Goal: Task Accomplishment & Management: Manage account settings

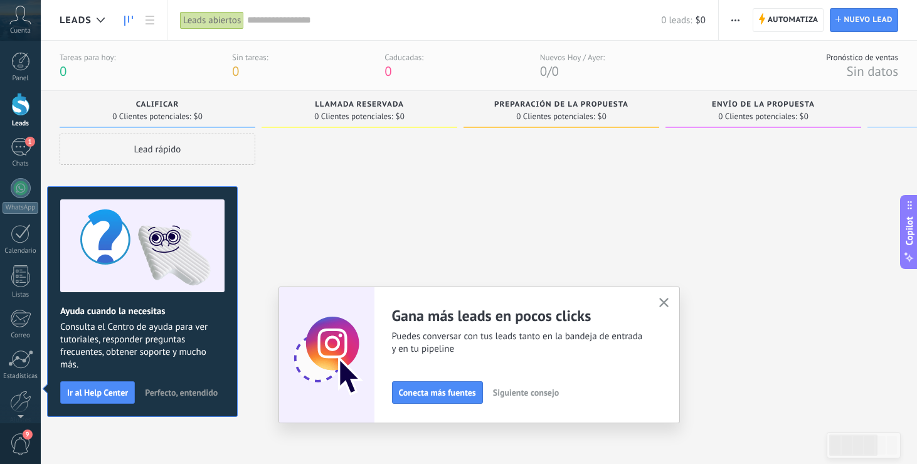
click at [669, 303] on button "button" at bounding box center [664, 303] width 16 height 17
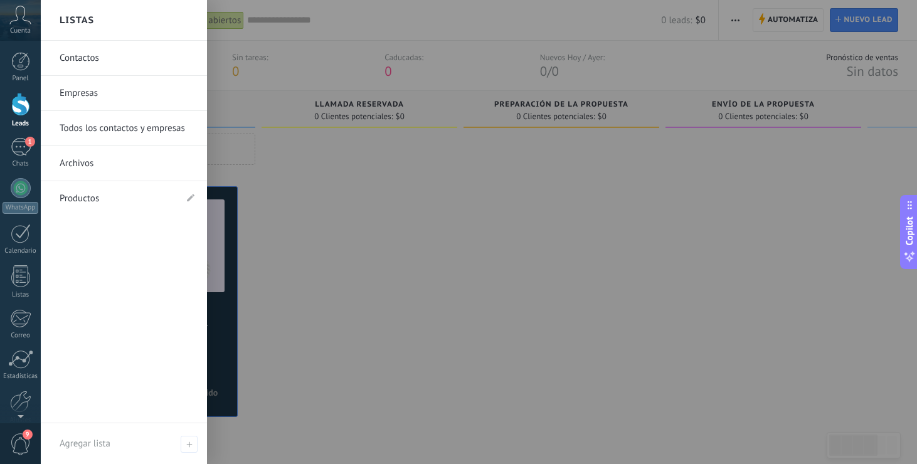
click at [733, 327] on div at bounding box center [499, 232] width 917 height 464
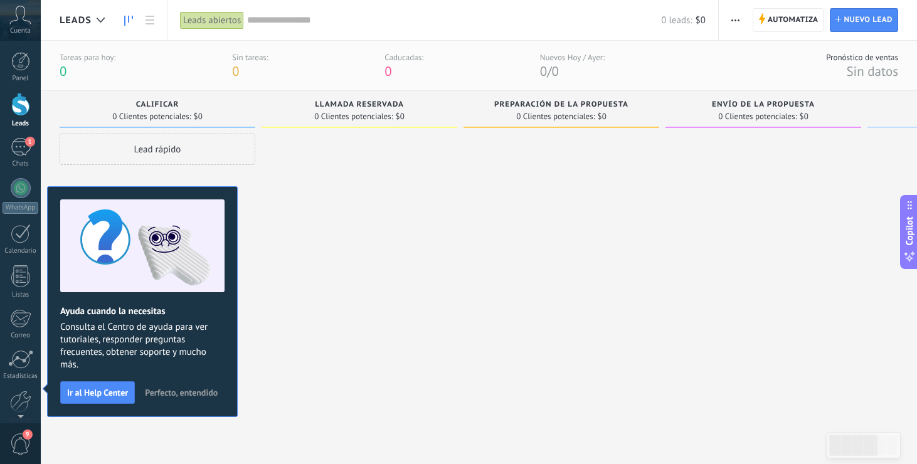
click at [18, 25] on div "Cuenta" at bounding box center [20, 20] width 41 height 41
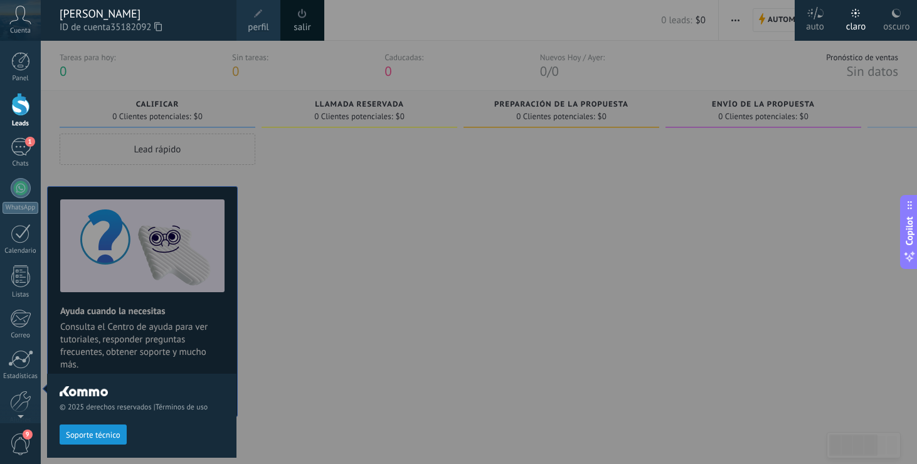
click at [90, 18] on div "[PERSON_NAME]" at bounding box center [142, 14] width 164 height 14
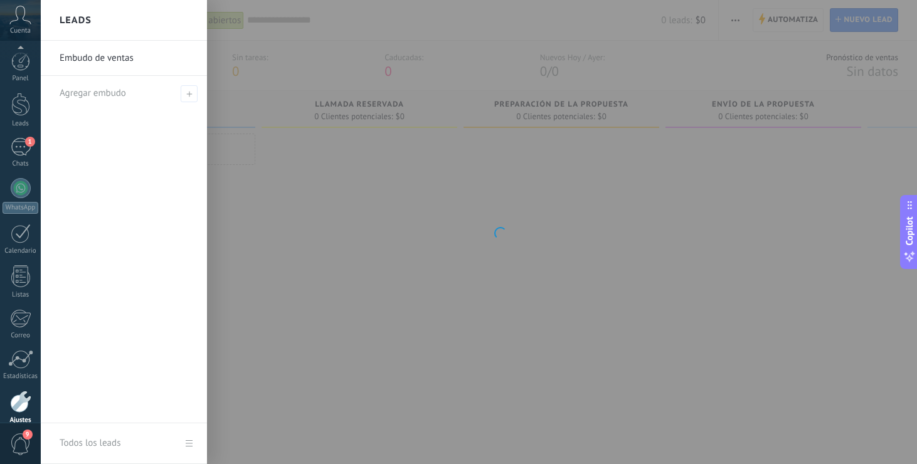
scroll to position [58, 0]
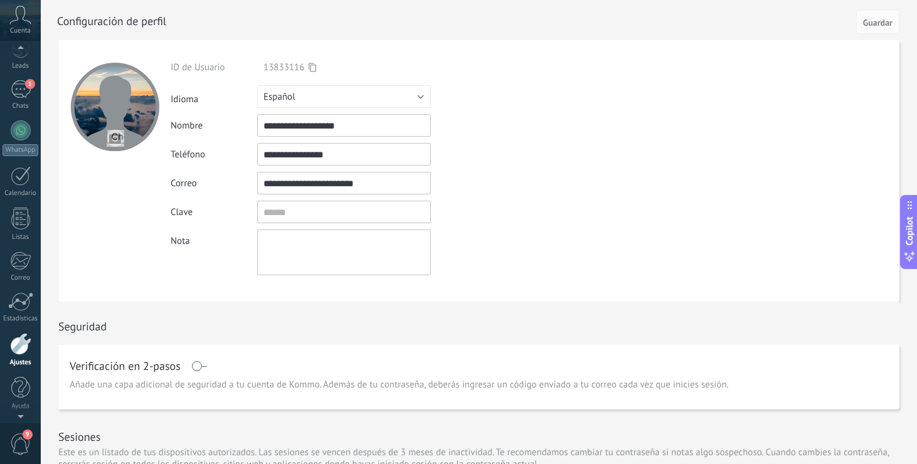
click at [16, 58] on div at bounding box center [20, 50] width 41 height 19
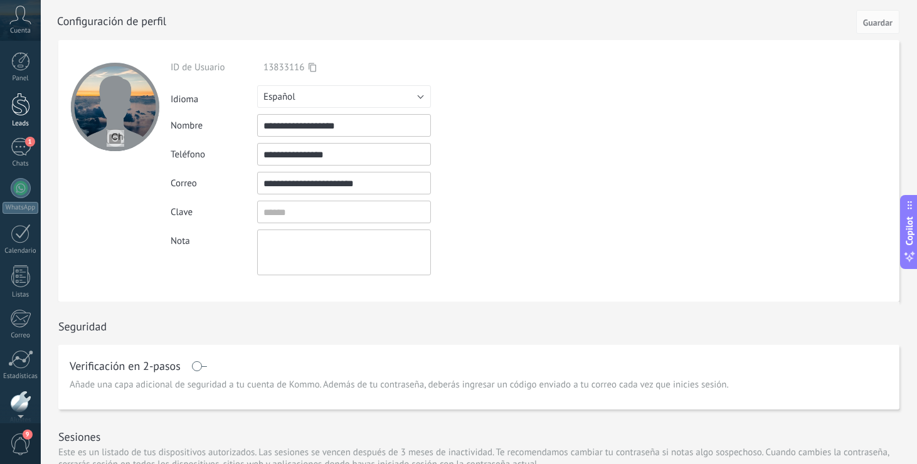
click at [19, 110] on div at bounding box center [20, 104] width 19 height 23
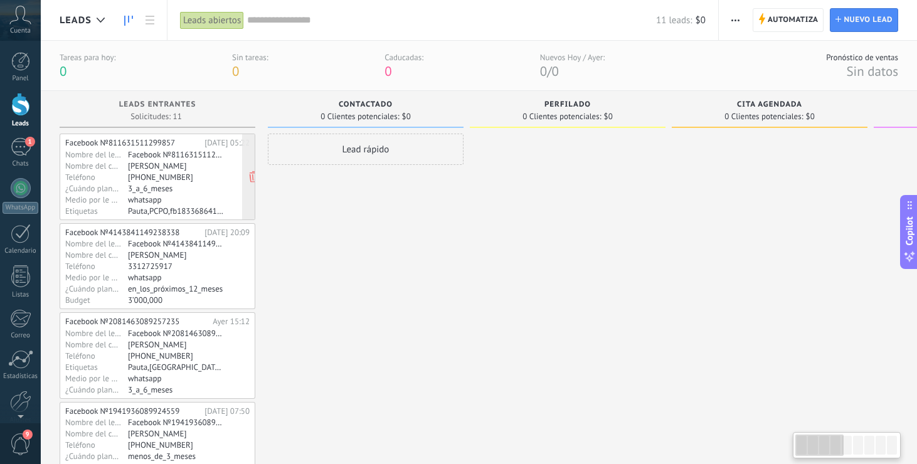
click at [154, 201] on div "whatsapp" at bounding box center [176, 199] width 97 height 10
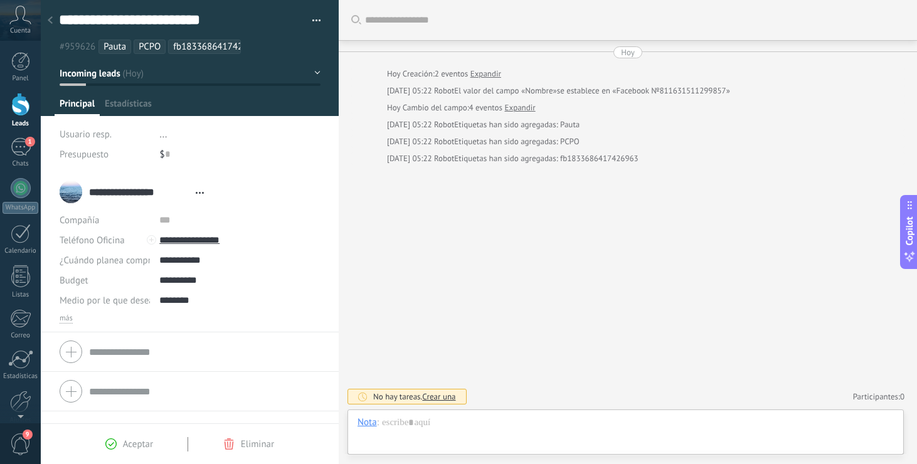
scroll to position [19, 0]
click at [129, 115] on span "Estadísticas" at bounding box center [128, 107] width 47 height 18
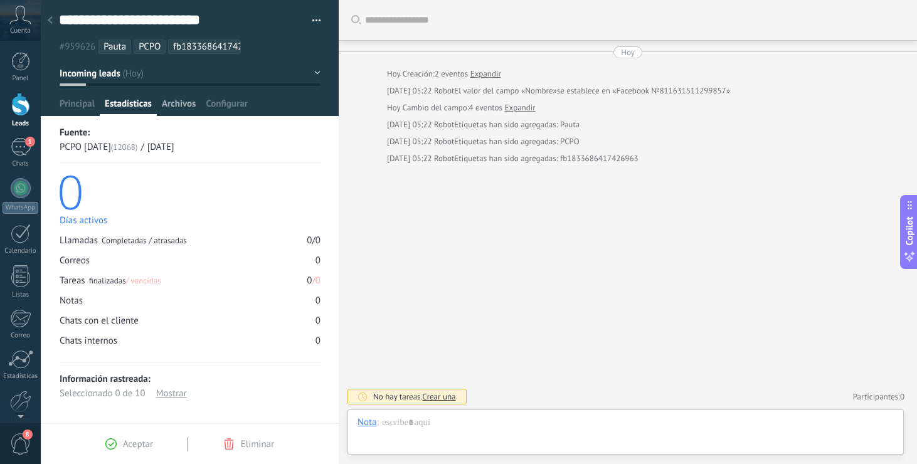
click at [183, 108] on span "Archivos" at bounding box center [179, 107] width 34 height 18
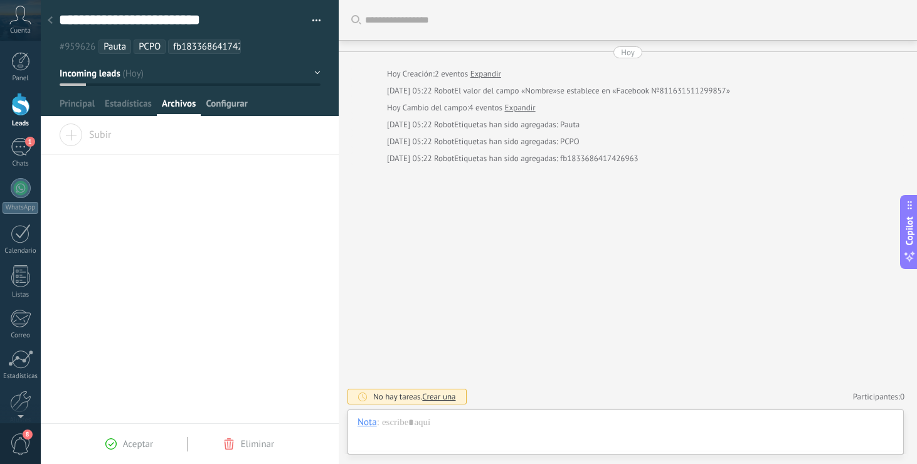
click at [236, 103] on span "Configurar" at bounding box center [226, 107] width 41 height 18
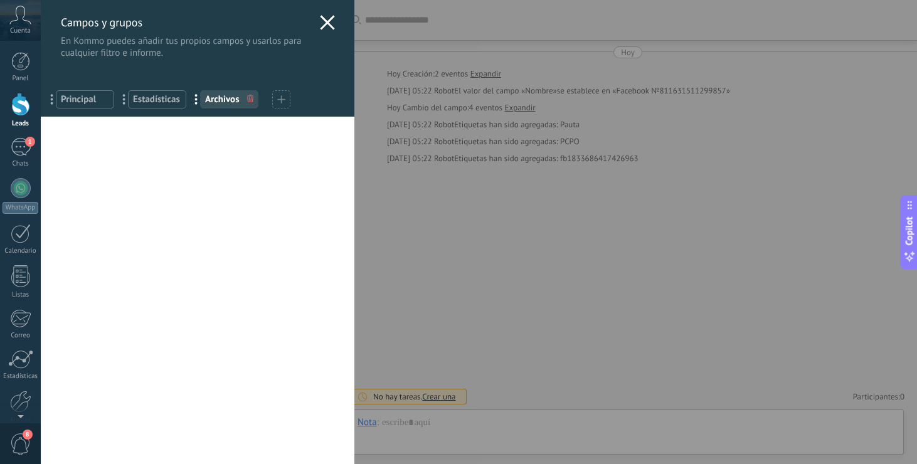
click at [77, 93] on span "Principal" at bounding box center [85, 99] width 48 height 12
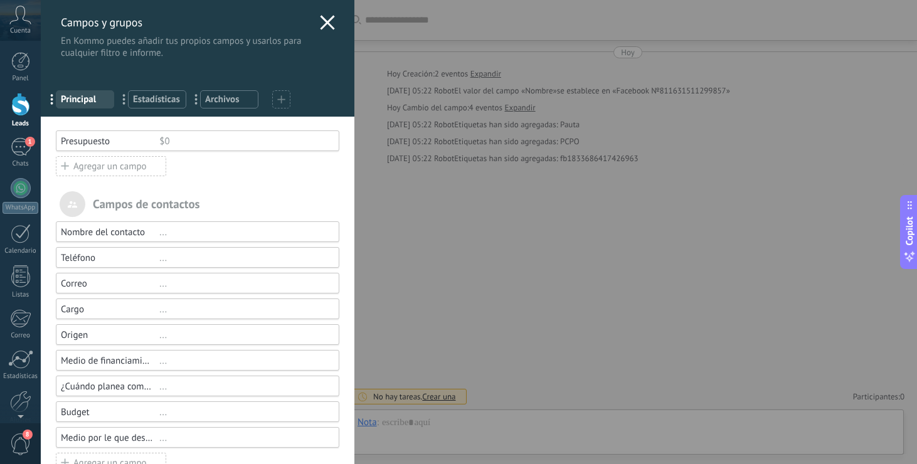
click at [324, 23] on icon at bounding box center [327, 22] width 15 height 15
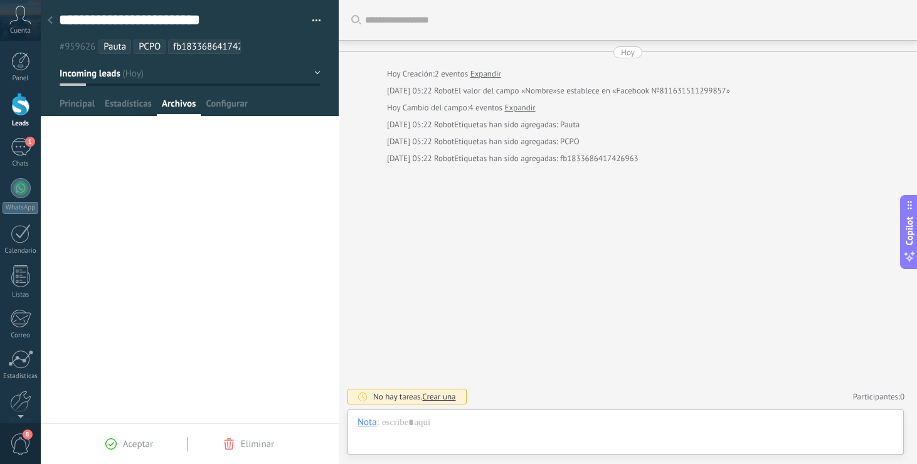
click at [435, 277] on div "Buscar Carga más [DATE] [DATE] Creación: 2 eventos Expandir [DATE] 05:22 Robot …" at bounding box center [628, 232] width 578 height 464
click at [16, 103] on div at bounding box center [20, 104] width 19 height 23
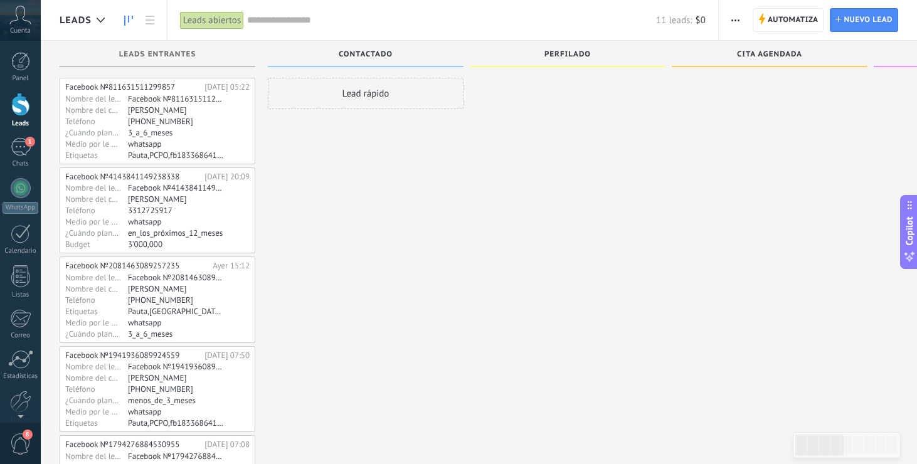
scroll to position [6, 0]
click at [204, 327] on div "Facebook №2081463089257235 [DATE] 15:12 Nombre del lead Facebook №2081463089257…" at bounding box center [157, 299] width 184 height 78
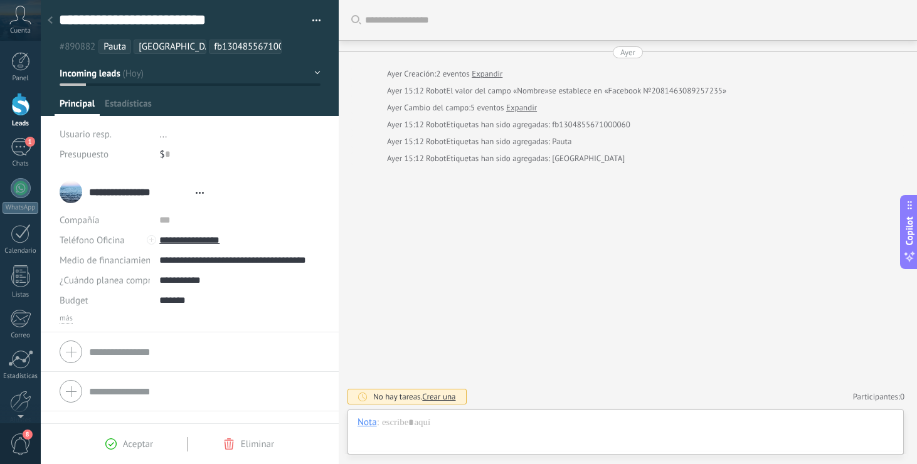
scroll to position [19, 0]
click at [66, 321] on span "más" at bounding box center [66, 319] width 13 height 10
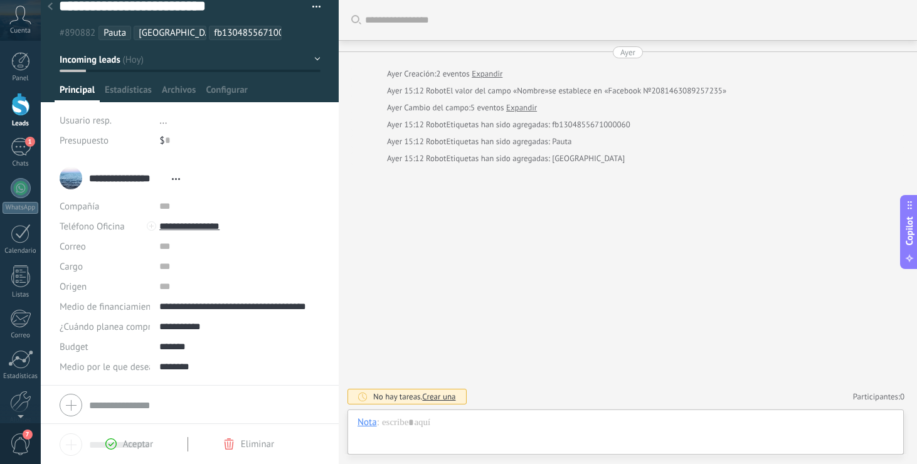
scroll to position [14, 0]
click at [125, 442] on span "Aceptar" at bounding box center [138, 444] width 30 height 12
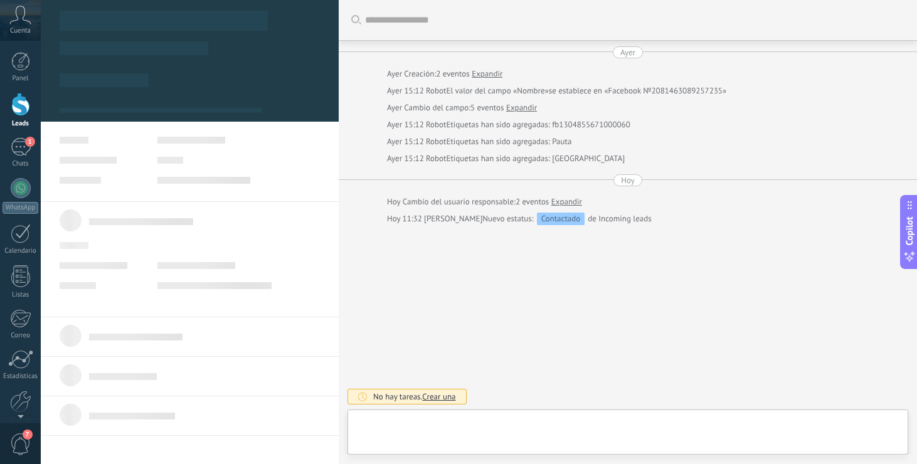
type textarea "**********"
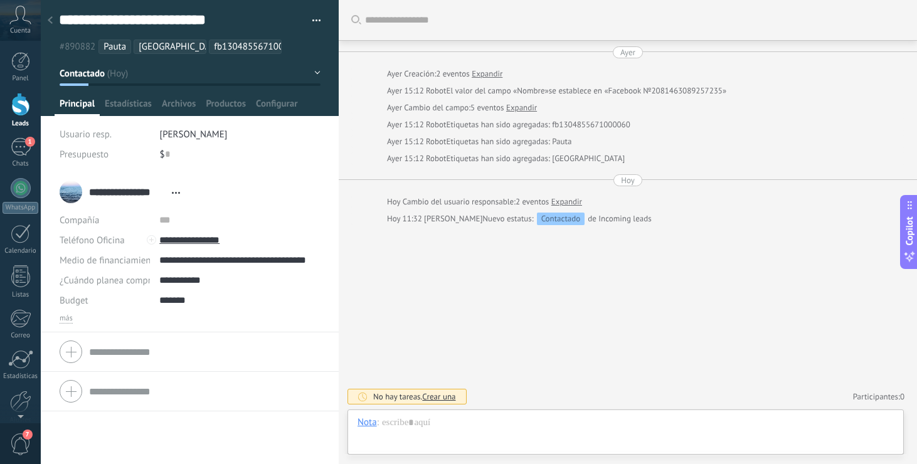
click at [72, 109] on span "Principal" at bounding box center [77, 107] width 35 height 18
click at [79, 74] on span "Contactado" at bounding box center [82, 74] width 45 height 12
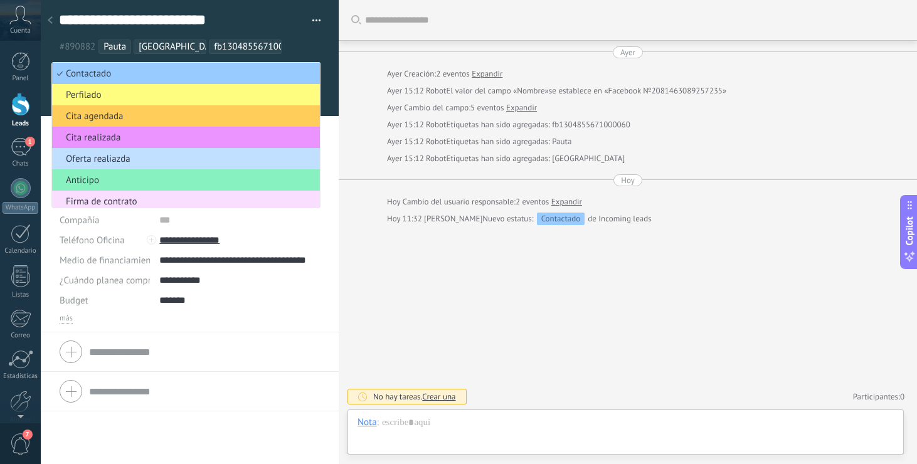
click at [524, 335] on div "Buscar Carga más [DATE] [DATE] Creación: 2 eventos Expandir [DATE] 15:12 Robot …" at bounding box center [628, 232] width 578 height 464
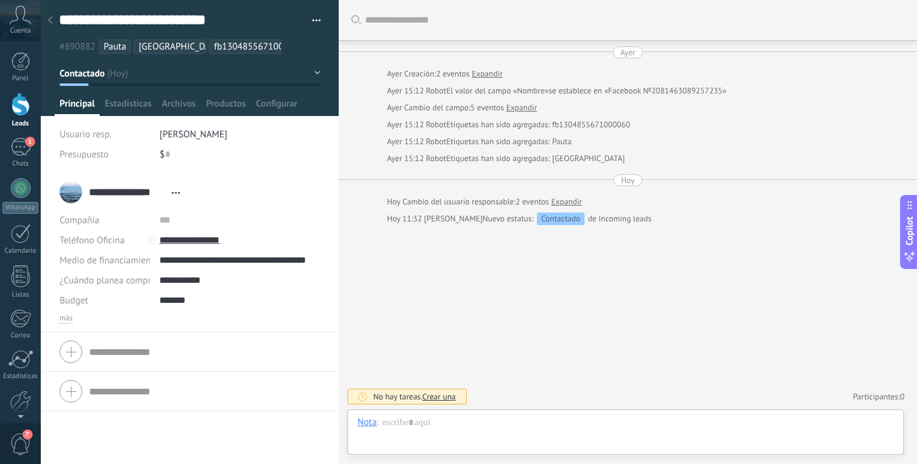
click at [85, 105] on span "Principal" at bounding box center [77, 107] width 35 height 18
click at [24, 21] on icon at bounding box center [20, 15] width 22 height 19
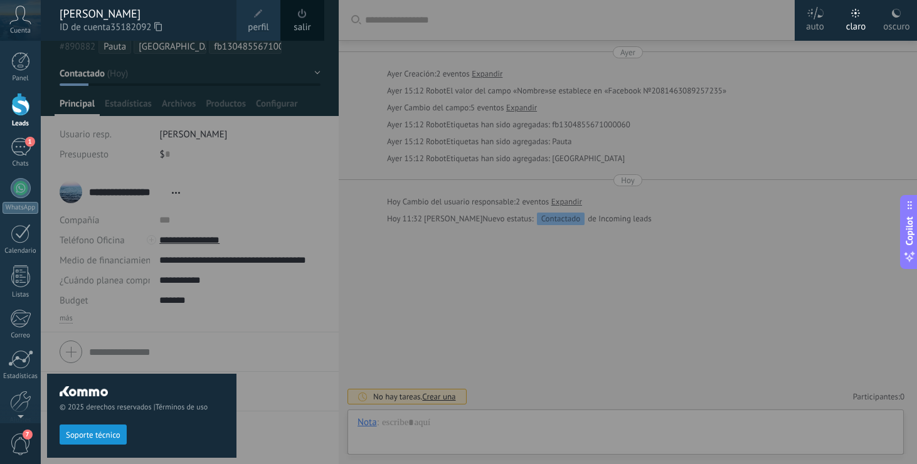
click at [24, 21] on icon at bounding box center [20, 15] width 22 height 19
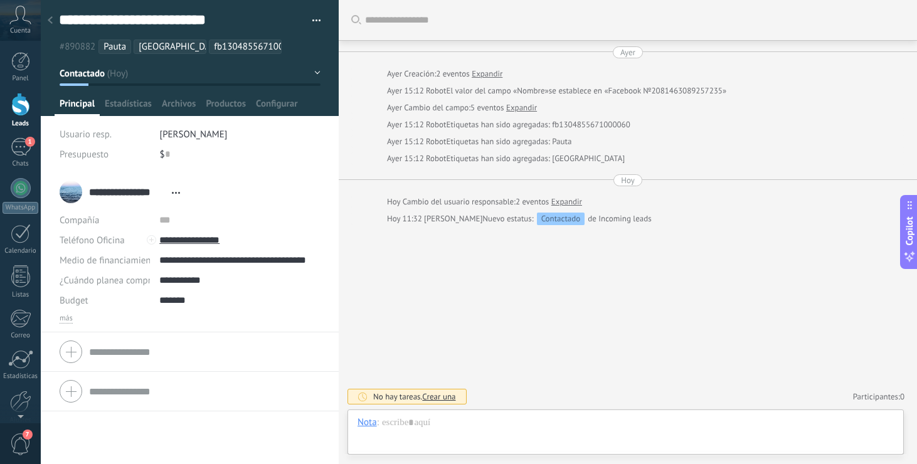
click at [18, 110] on div at bounding box center [20, 104] width 19 height 23
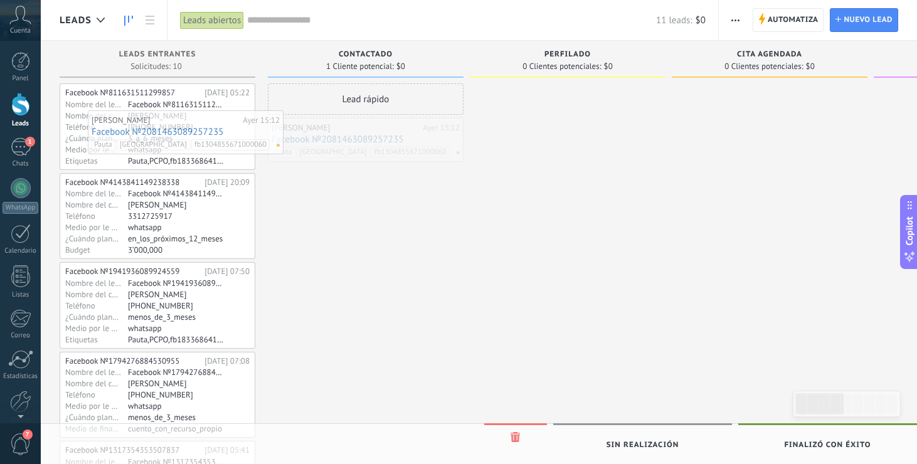
drag, startPoint x: 368, startPoint y: 125, endPoint x: 188, endPoint y: 117, distance: 180.2
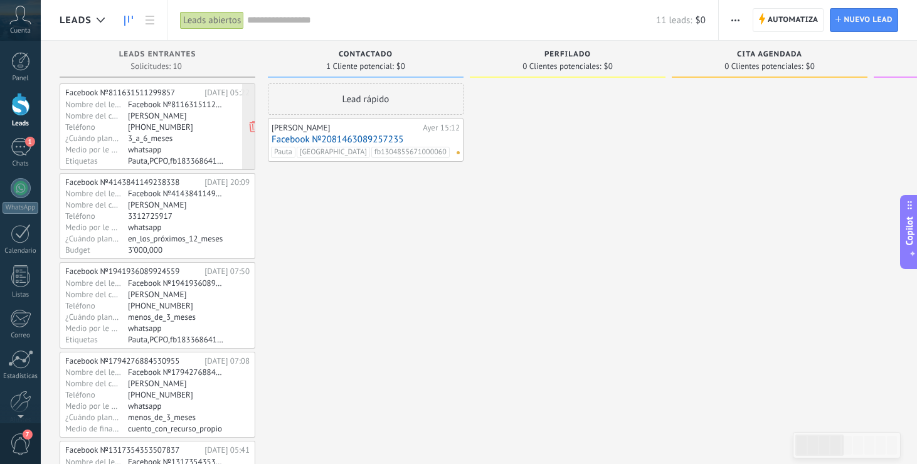
drag, startPoint x: 361, startPoint y: 100, endPoint x: 233, endPoint y: 100, distance: 127.9
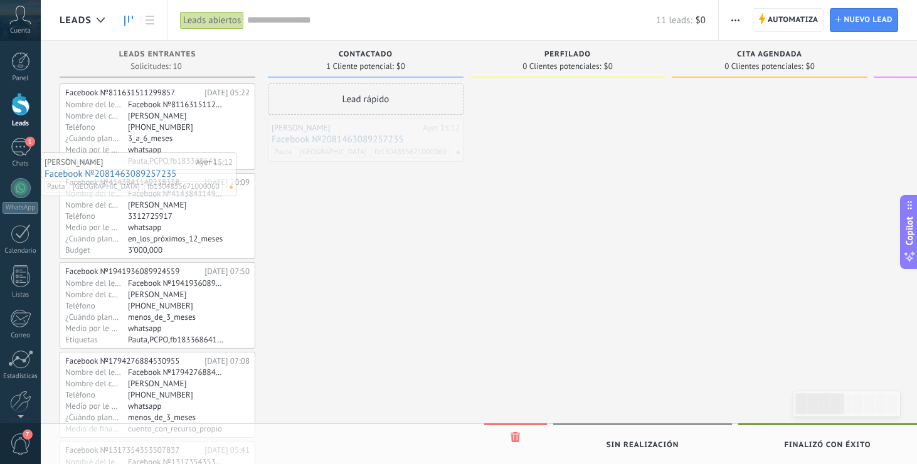
drag, startPoint x: 411, startPoint y: 125, endPoint x: 149, endPoint y: 159, distance: 264.4
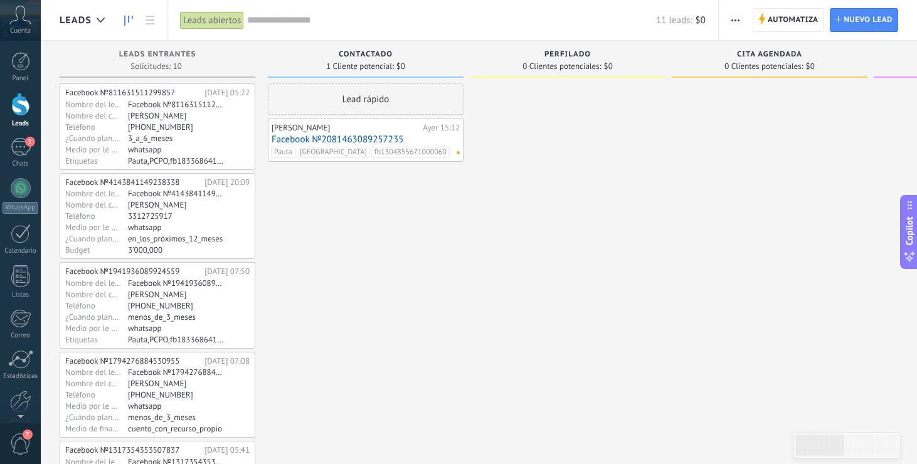
click at [126, 21] on icon at bounding box center [128, 21] width 9 height 10
click at [149, 21] on icon at bounding box center [150, 20] width 9 height 9
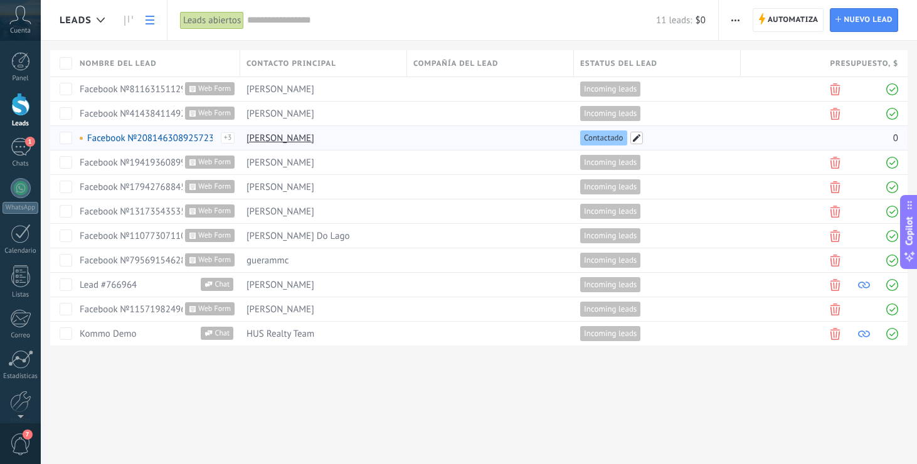
click at [635, 139] on span at bounding box center [636, 138] width 13 height 13
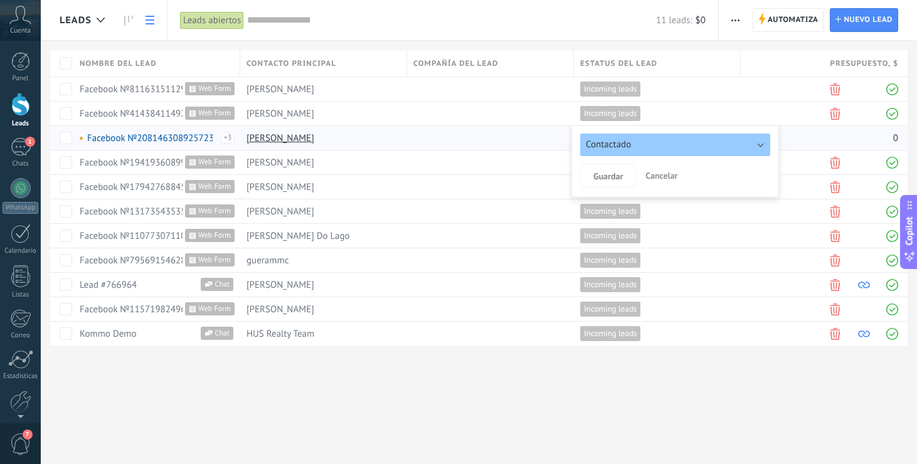
click at [761, 146] on button "Contactado" at bounding box center [675, 145] width 190 height 23
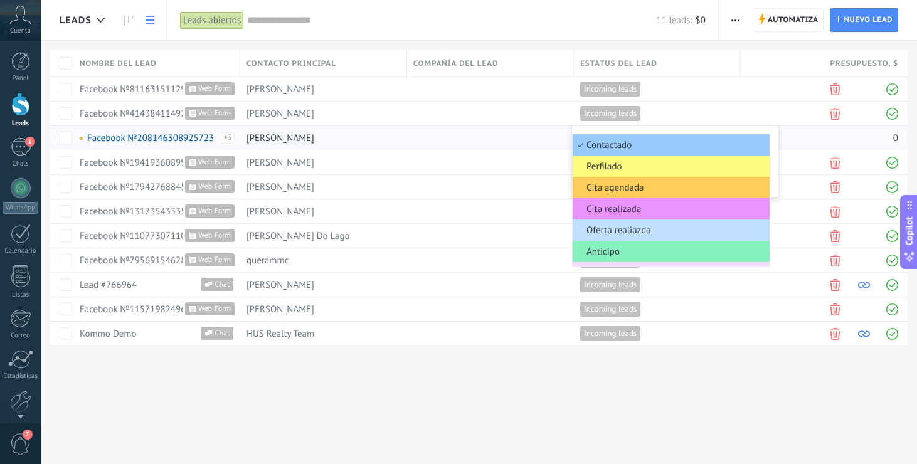
click at [554, 384] on div "Leads Automatiza Nueva difusión Editar embudo [PERSON_NAME] de la lista Importa…" at bounding box center [479, 193] width 876 height 386
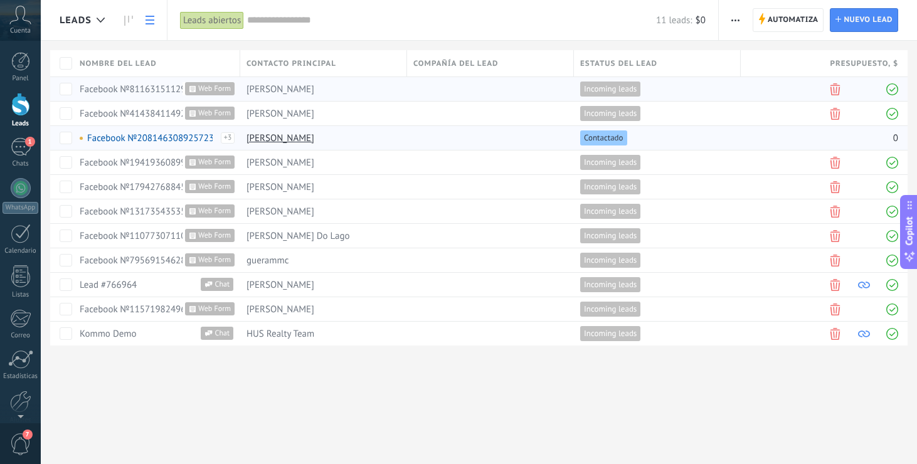
click at [488, 88] on div at bounding box center [487, 89] width 161 height 24
click at [886, 137] on span at bounding box center [883, 138] width 13 height 13
click at [659, 394] on div "Leads Automatiza Nueva difusión Editar embudo [PERSON_NAME] de la lista Importa…" at bounding box center [479, 232] width 876 height 464
click at [277, 18] on input "text" at bounding box center [451, 20] width 409 height 13
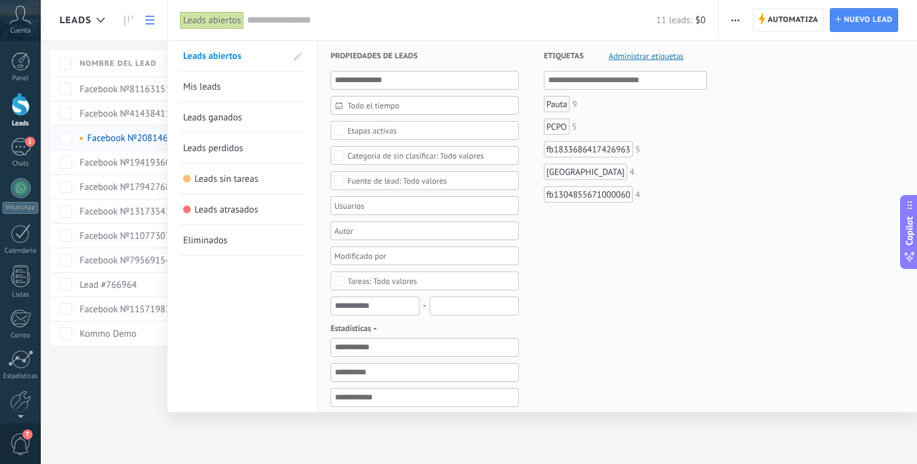
click at [119, 387] on div at bounding box center [458, 232] width 917 height 464
